Goal: Communication & Community: Answer question/provide support

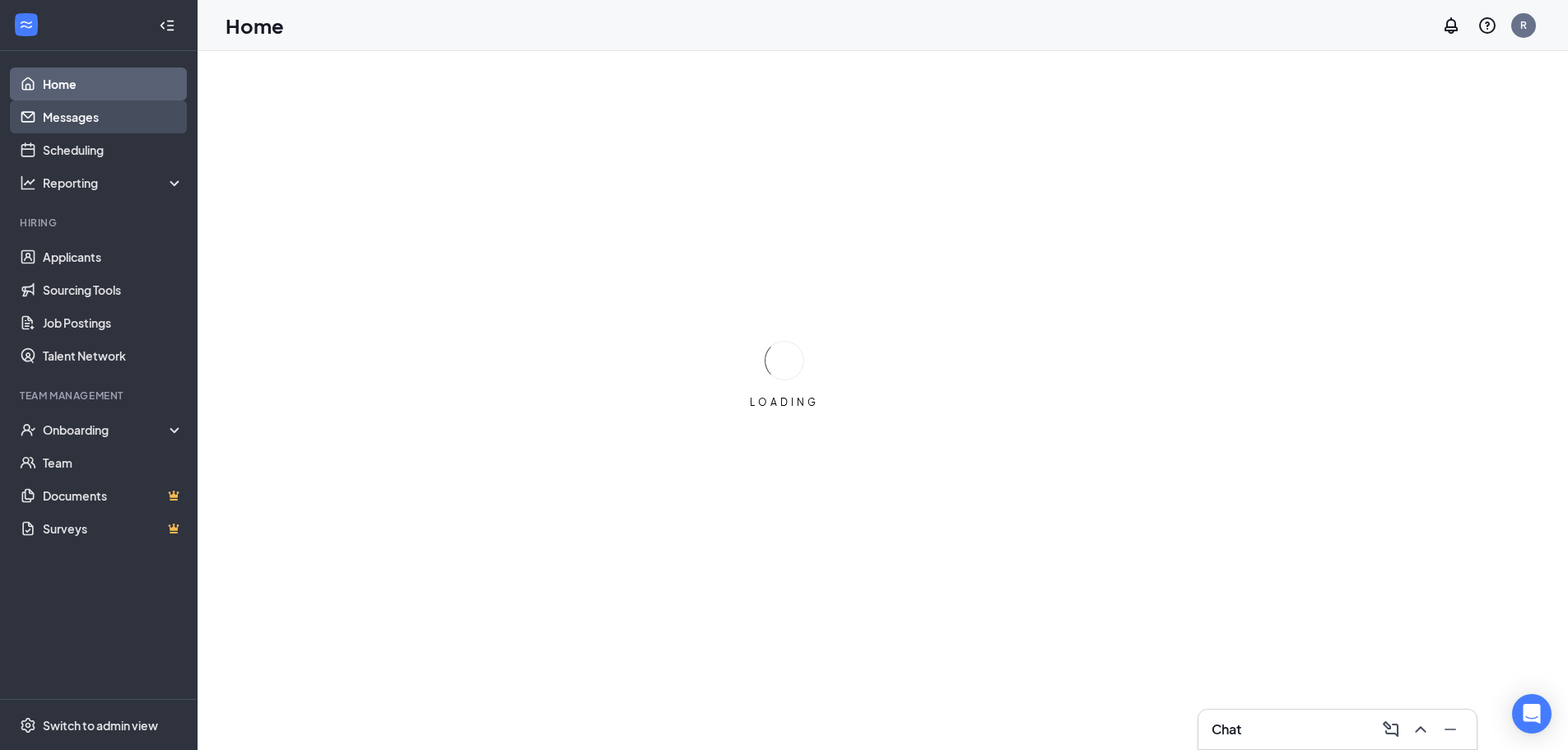
click at [97, 123] on link "Messages" at bounding box center [113, 117] width 141 height 33
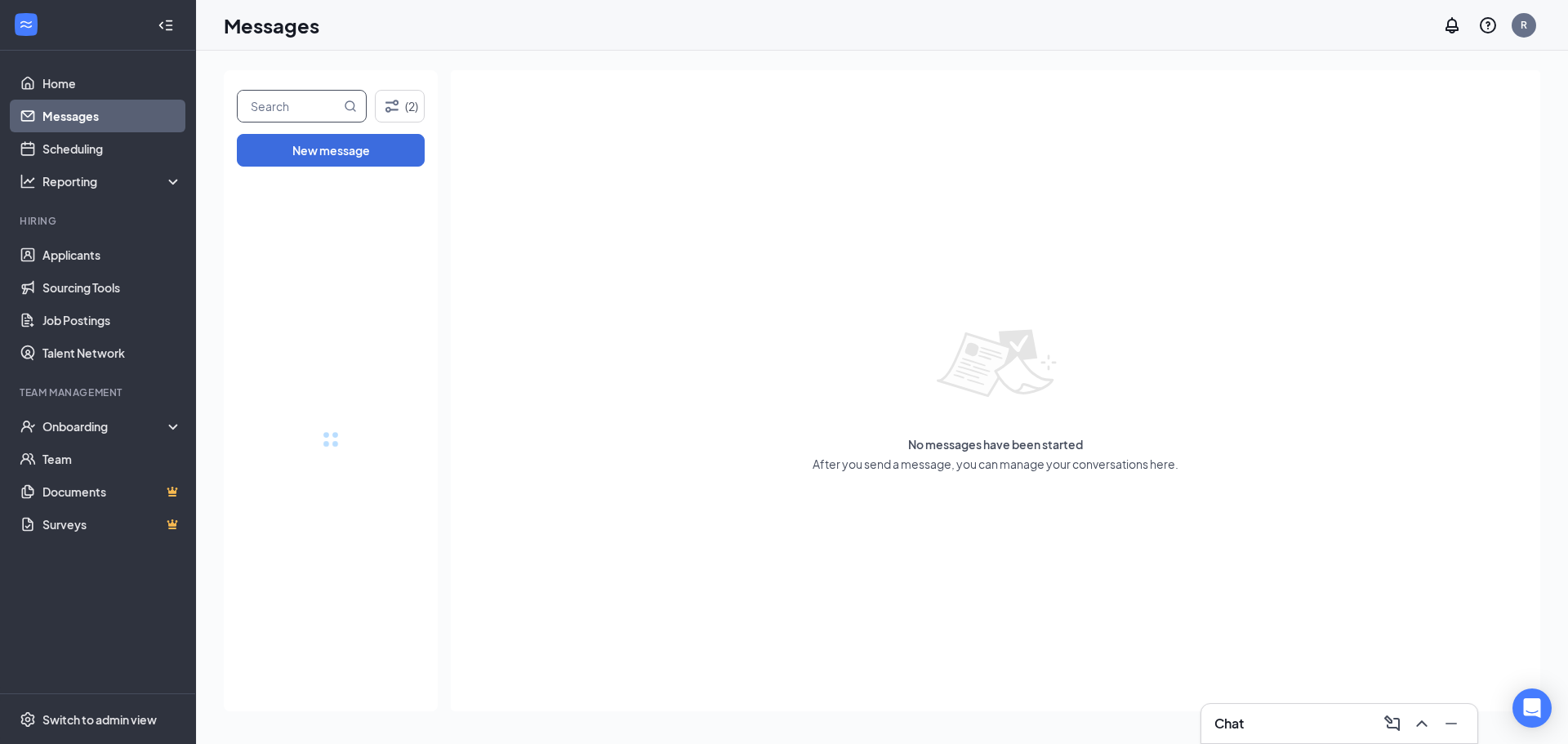
click at [254, 108] on input "text" at bounding box center [289, 105] width 103 height 31
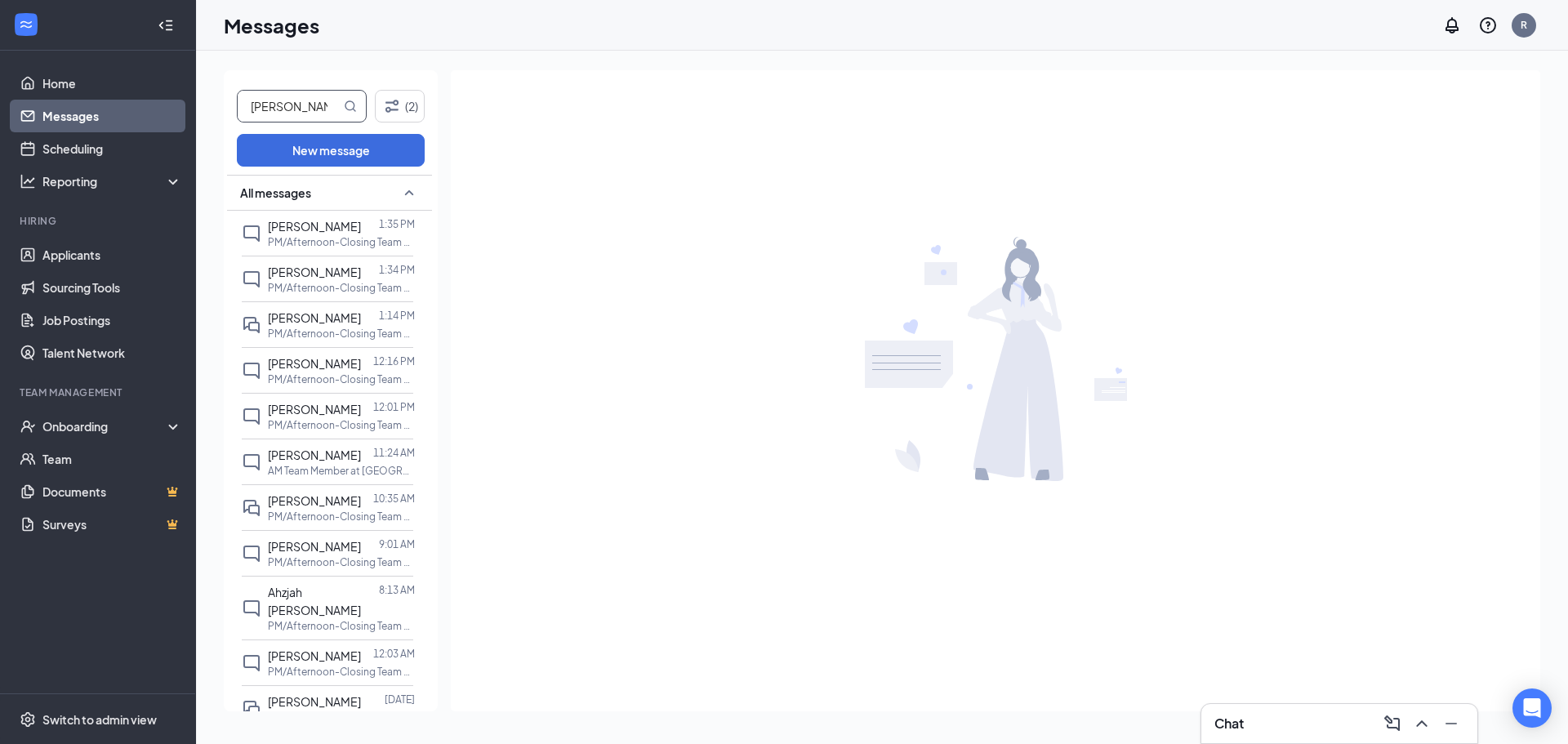
type input "[PERSON_NAME]"
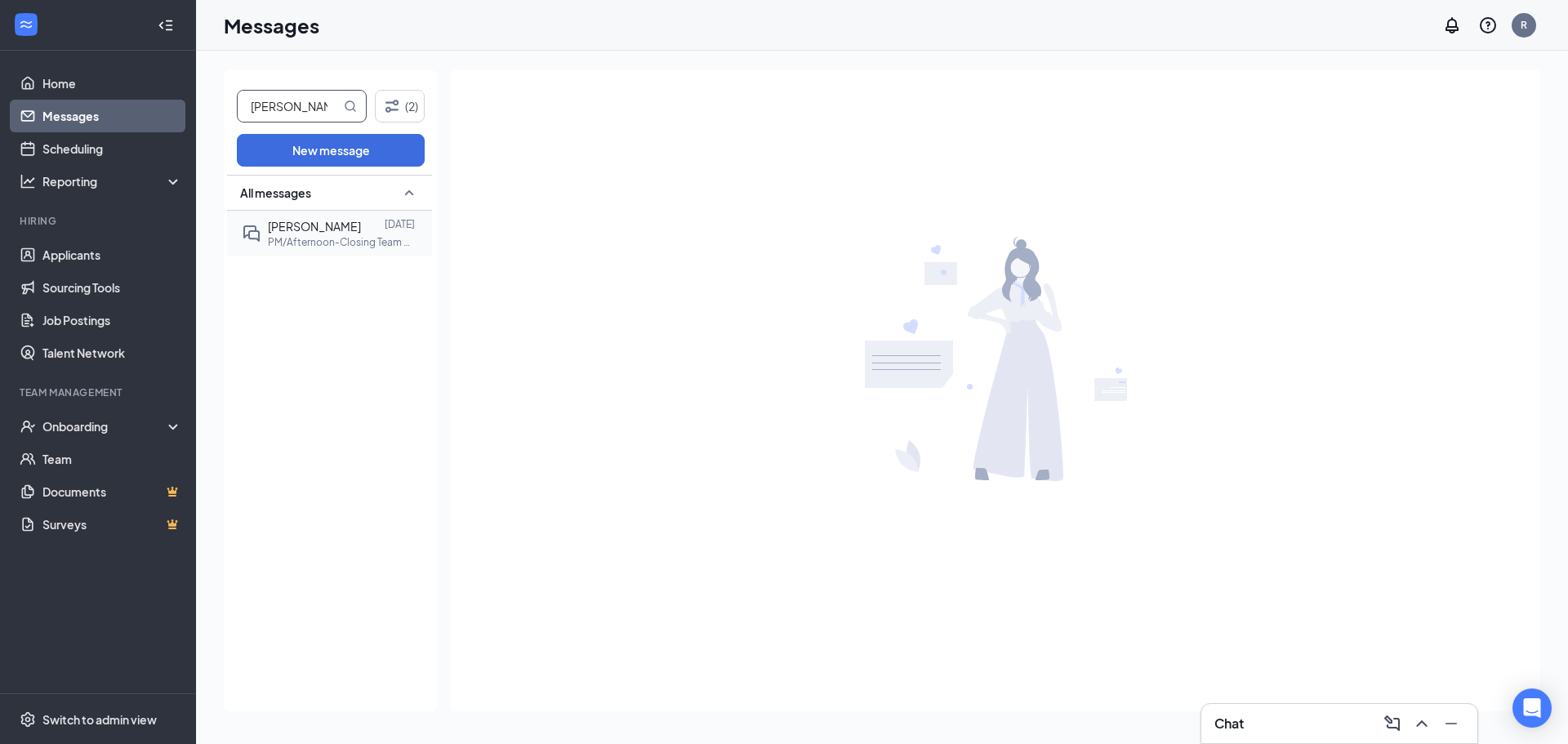
click at [356, 243] on p "PM/Afternoon-Closing Team Member at [GEOGRAPHIC_DATA]" at bounding box center [341, 242] width 147 height 14
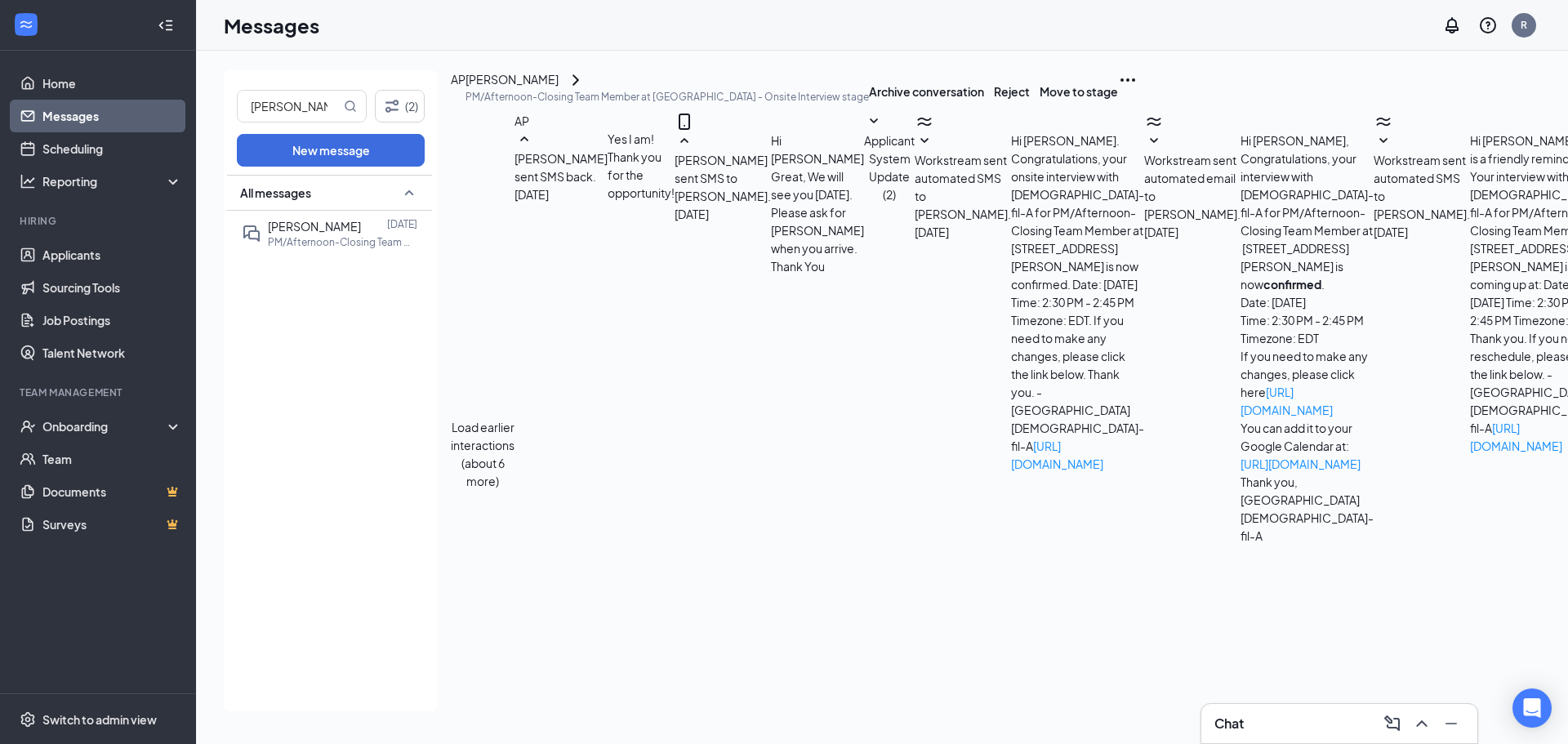
scroll to position [799, 0]
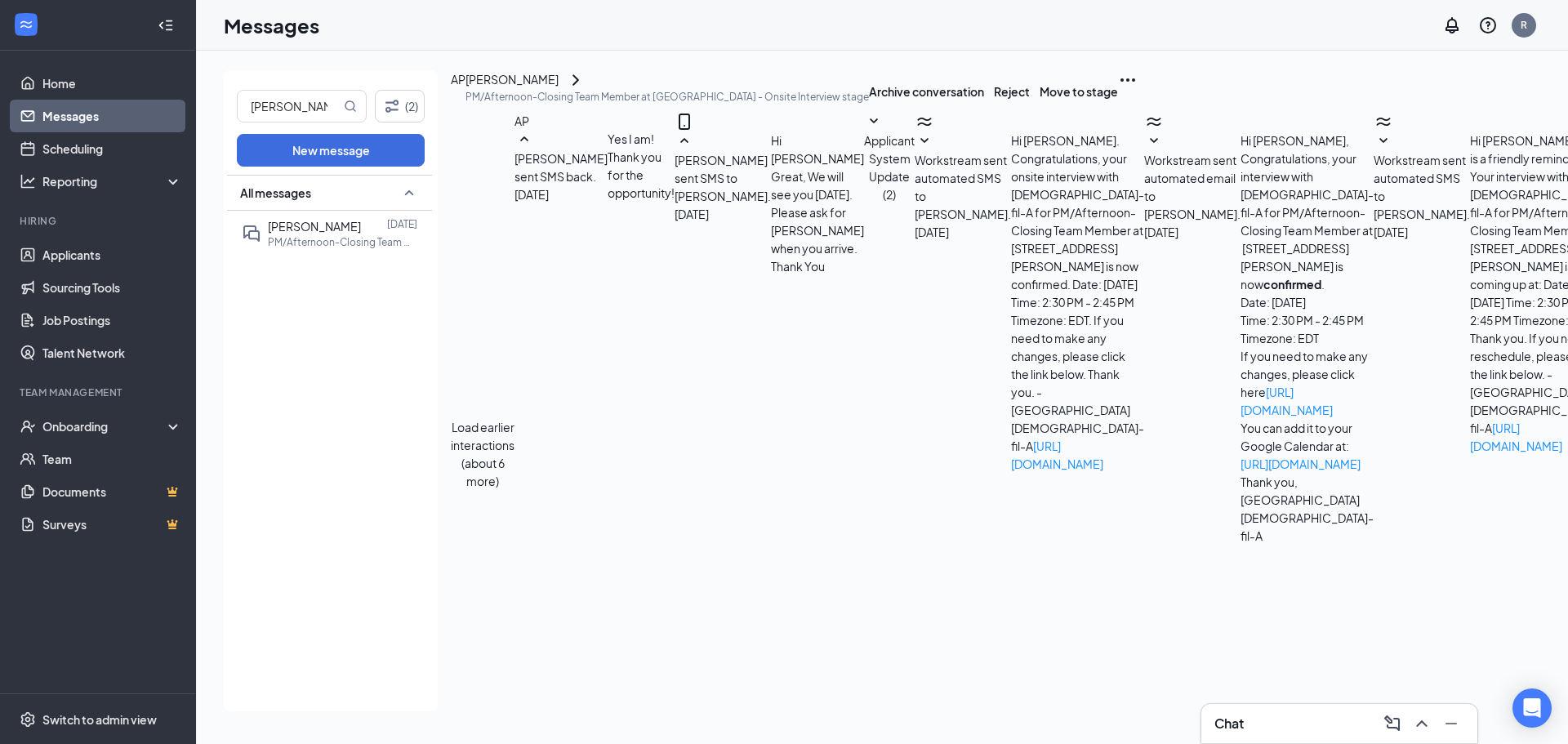
type textarea "Good afternoon! Unfortunately, we are going to need to reschedule your second i…"
drag, startPoint x: 1311, startPoint y: 678, endPoint x: 1337, endPoint y: 673, distance: 26.5
checkbox input "true"
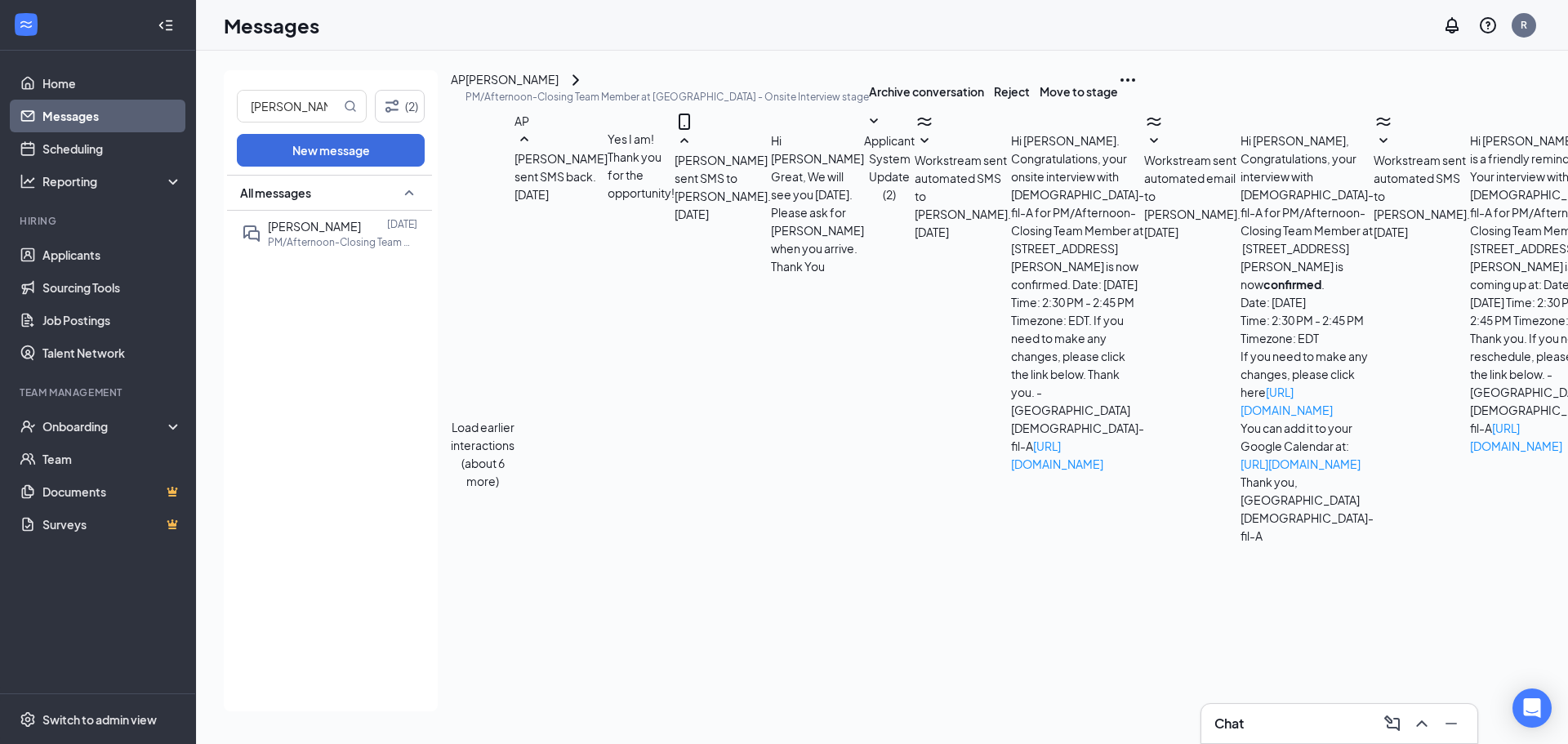
click at [277, 103] on input "[PERSON_NAME]" at bounding box center [289, 105] width 103 height 31
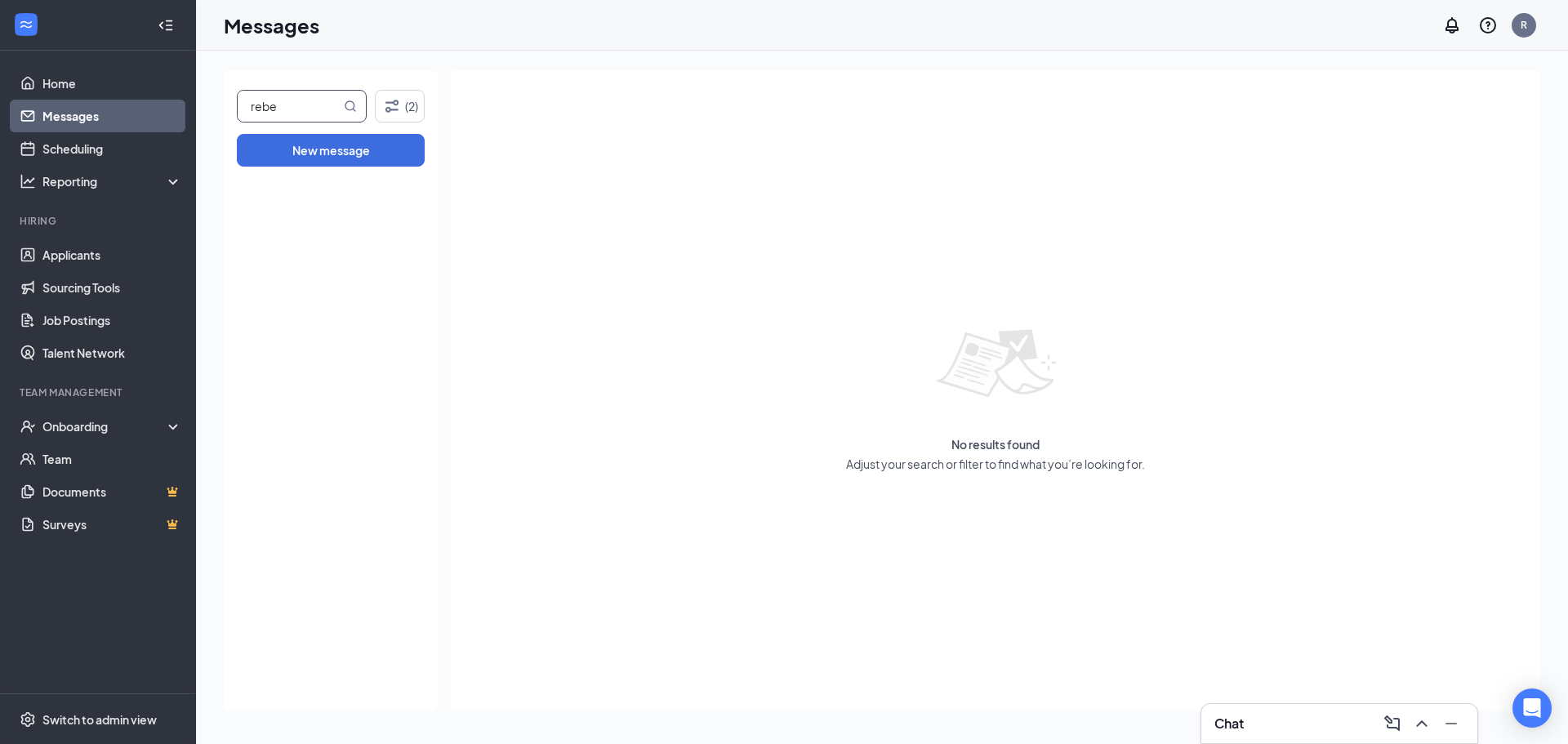
type input "rebe"
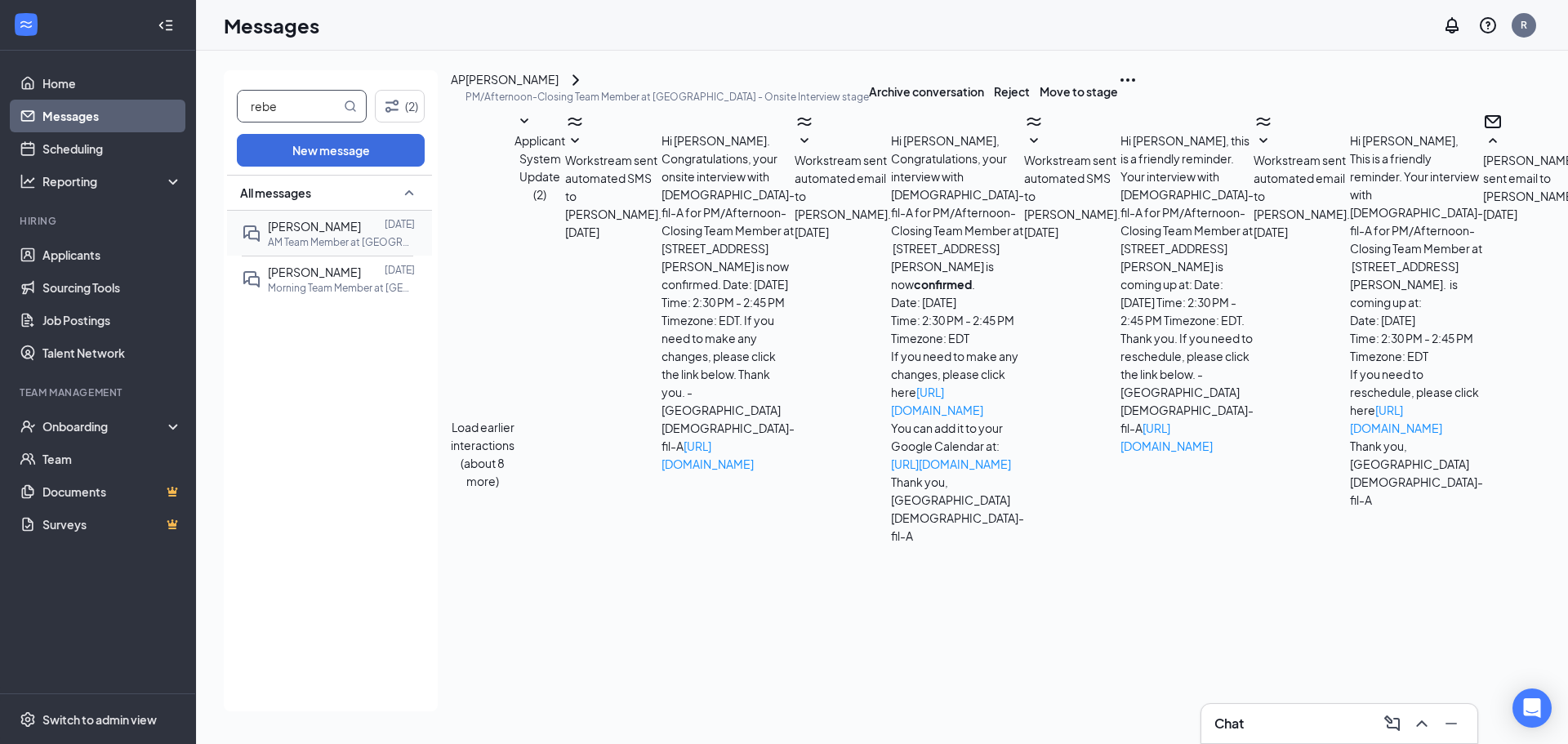
scroll to position [630, 0]
click at [324, 233] on div "[PERSON_NAME]" at bounding box center [314, 226] width 93 height 18
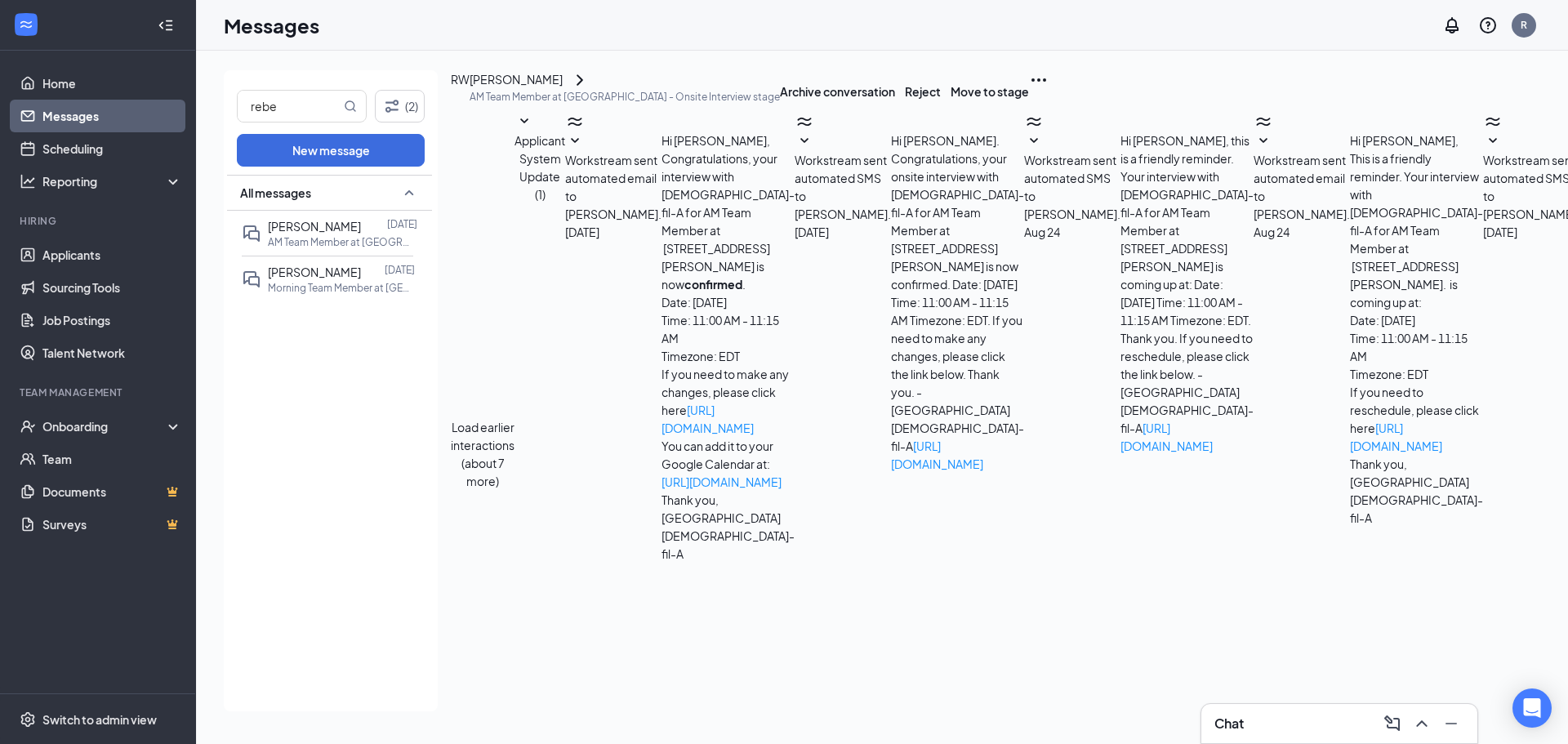
scroll to position [796, 0]
paste textarea "Good afternoon! Unfortunately, we are going to need to reschedule your second i…"
type textarea "Good afternoon! Unfortunately, we are going to need to reschedule your second i…"
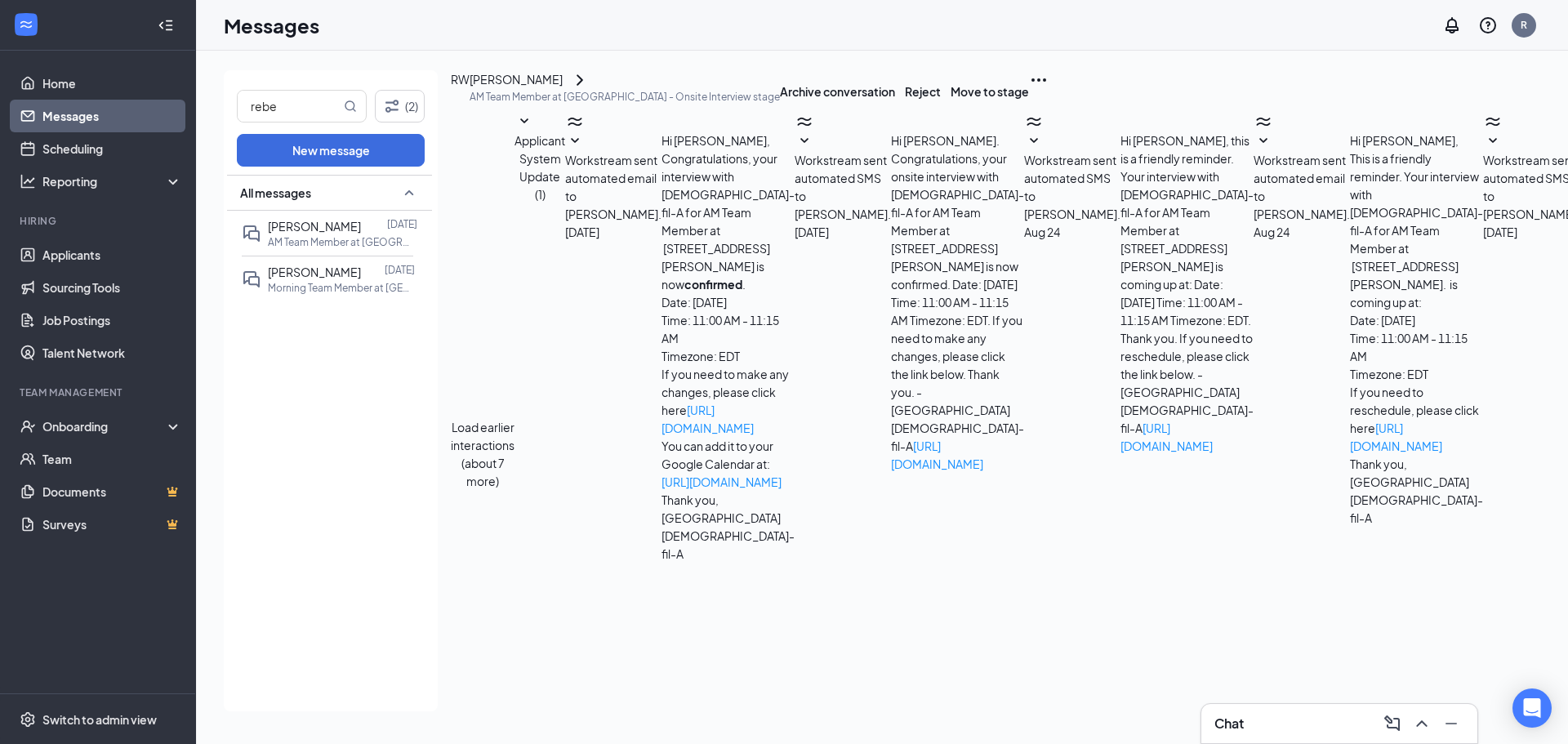
checkbox input "true"
